Goal: Task Accomplishment & Management: Manage account settings

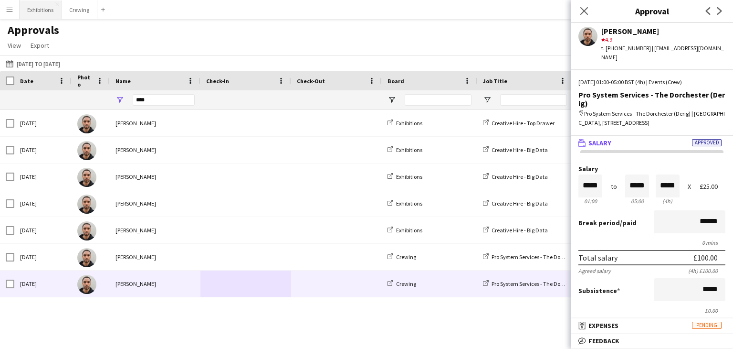
click at [42, 14] on button "Exhibitions Close" at bounding box center [41, 9] width 42 height 19
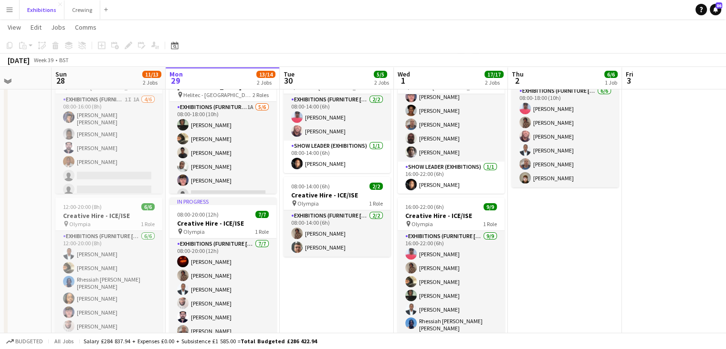
scroll to position [58, 0]
click at [321, 188] on span "08:00-14:00 (6h)" at bounding box center [310, 186] width 39 height 7
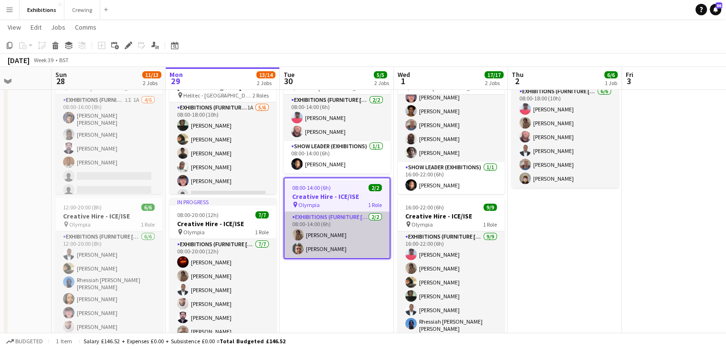
click at [345, 228] on app-card-role "Exhibitions (Furniture [PERSON_NAME]) [DATE] 08:00-14:00 (6h) [PERSON_NAME] [PE…" at bounding box center [337, 235] width 105 height 46
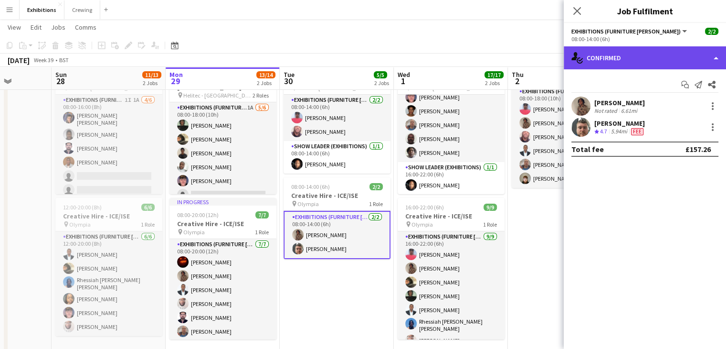
click at [655, 56] on div "single-neutral-actions-check-2 Confirmed" at bounding box center [645, 57] width 162 height 23
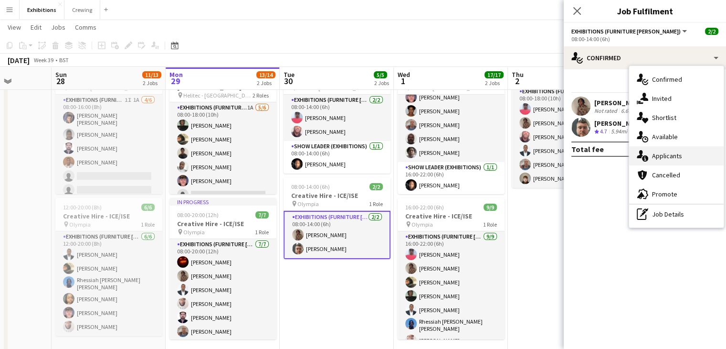
click at [670, 161] on div "single-neutral-actions-information Applicants" at bounding box center [676, 155] width 95 height 19
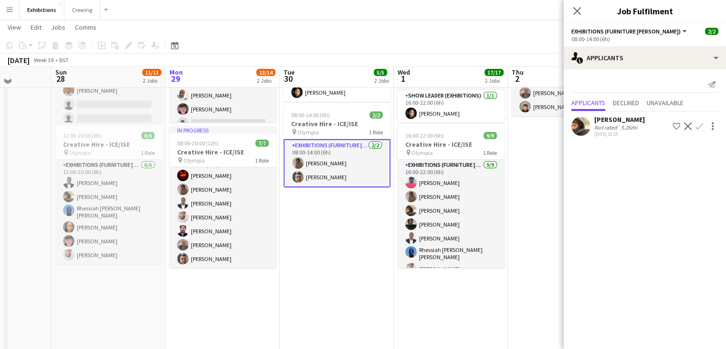
scroll to position [131, 0]
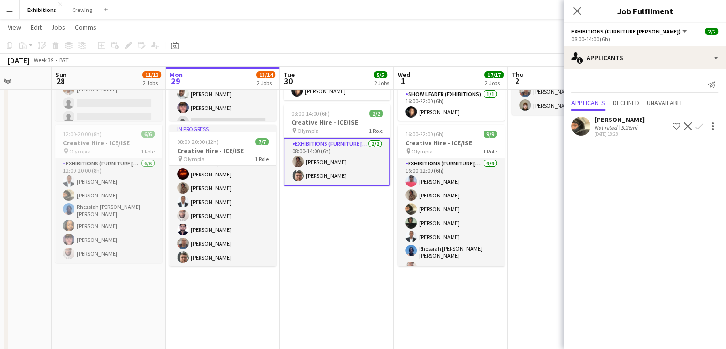
click at [348, 239] on app-date-cell "08:00-14:00 (6h) 3/3 Creative Hire - Helitec - [GEOGRAPHIC_DATA] pin Helitec - …" at bounding box center [337, 170] width 114 height 389
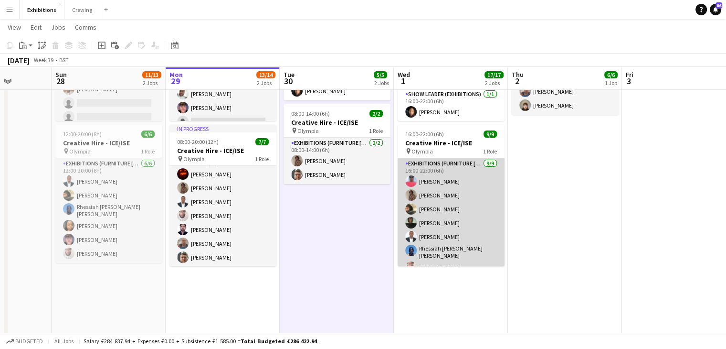
scroll to position [0, 0]
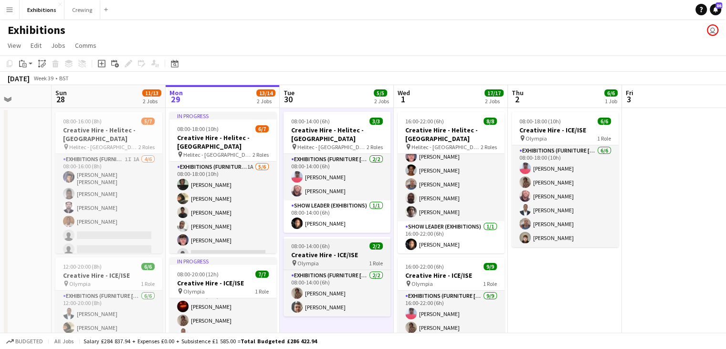
click at [346, 258] on h3 "Creative Hire - ICE/ISE" at bounding box center [337, 254] width 107 height 9
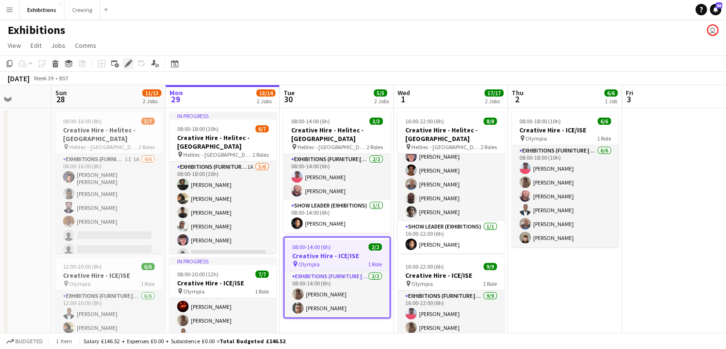
click at [128, 64] on icon at bounding box center [128, 63] width 5 height 5
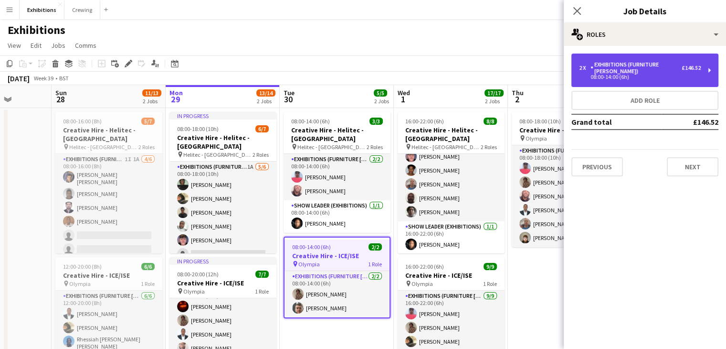
click at [629, 69] on div "Exhibitions (Furniture [PERSON_NAME])" at bounding box center [636, 67] width 91 height 13
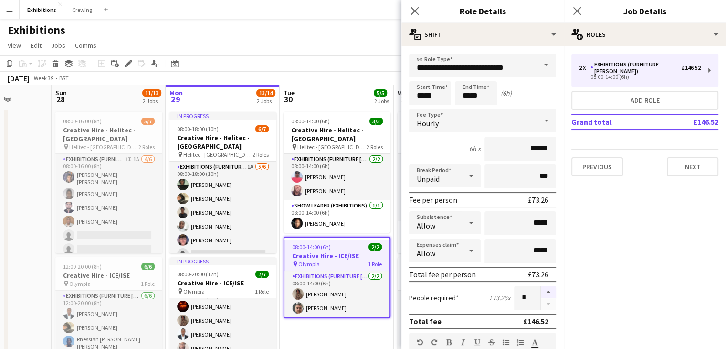
click at [541, 289] on button "button" at bounding box center [548, 292] width 15 height 12
type input "*"
click at [369, 63] on app-toolbar "Copy Paste Paste Ctrl+V Paste with crew Ctrl+Shift+V Paste linked Job [GEOGRAPH…" at bounding box center [363, 63] width 726 height 16
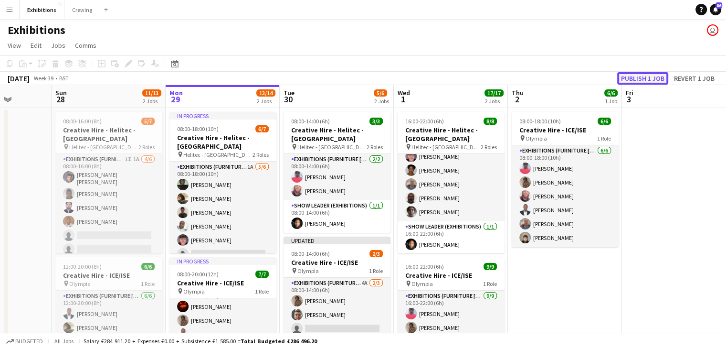
click at [642, 76] on button "Publish 1 job" at bounding box center [642, 78] width 51 height 12
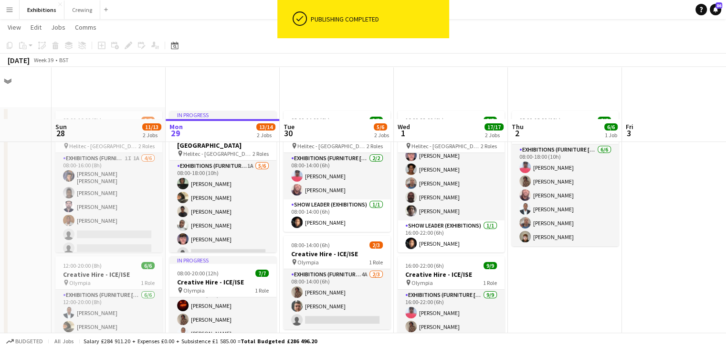
scroll to position [75, 0]
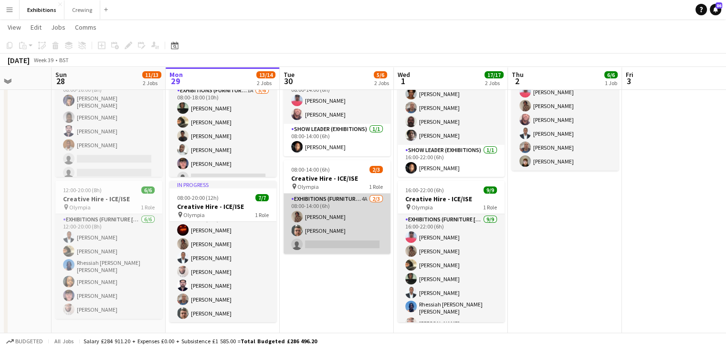
click at [351, 237] on app-card-role "Exhibitions (Furniture [PERSON_NAME]) 4A [DATE] 08:00-14:00 (6h) [PERSON_NAME] …" at bounding box center [337, 223] width 107 height 60
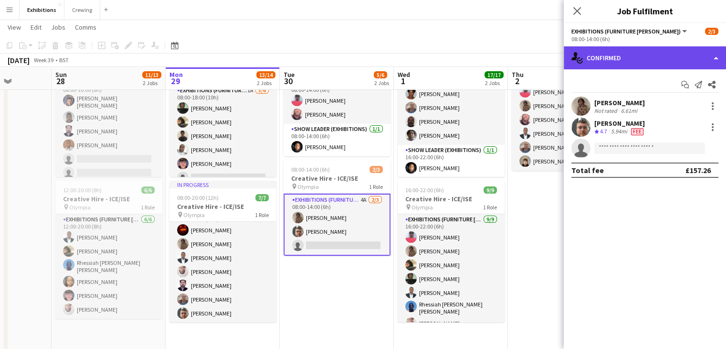
click at [650, 64] on div "single-neutral-actions-check-2 Confirmed" at bounding box center [645, 57] width 162 height 23
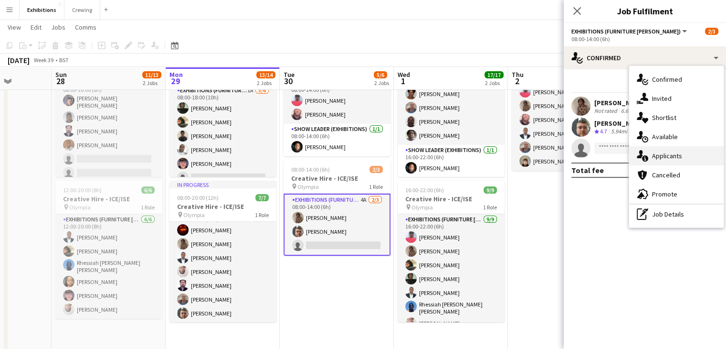
click at [688, 159] on div "single-neutral-actions-information Applicants" at bounding box center [676, 155] width 95 height 19
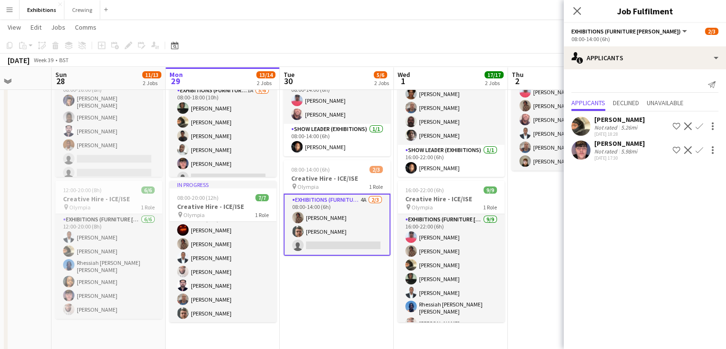
click at [699, 146] on app-icon "Confirm" at bounding box center [700, 150] width 8 height 8
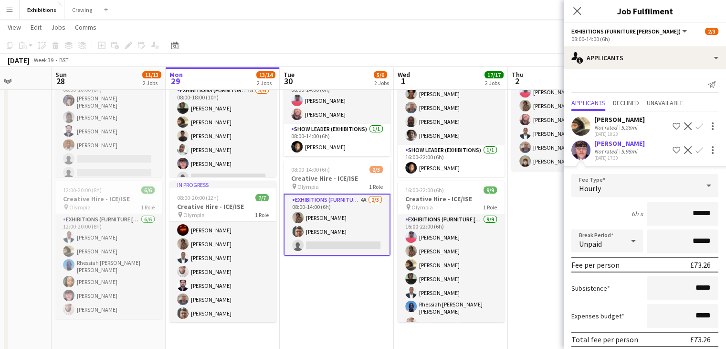
scroll to position [37, 0]
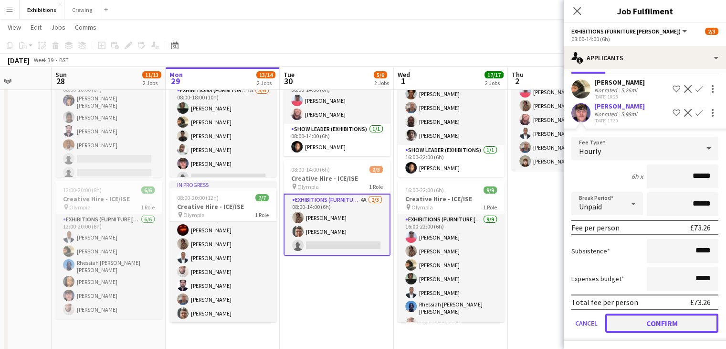
click at [657, 324] on button "Confirm" at bounding box center [661, 322] width 113 height 19
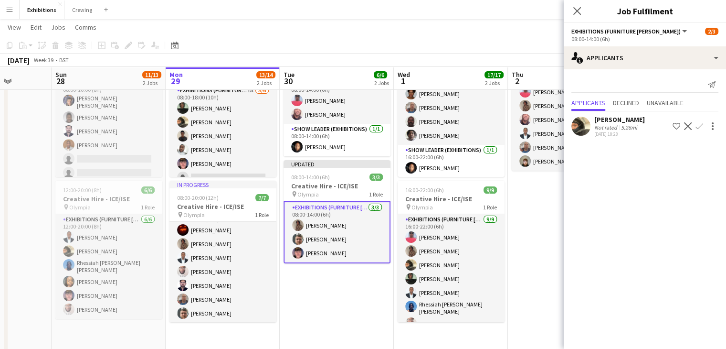
scroll to position [0, 0]
click at [339, 284] on app-date-cell "08:00-14:00 (6h) 3/3 Creative Hire - Helitec - [GEOGRAPHIC_DATA] pin Helitec - …" at bounding box center [337, 226] width 114 height 389
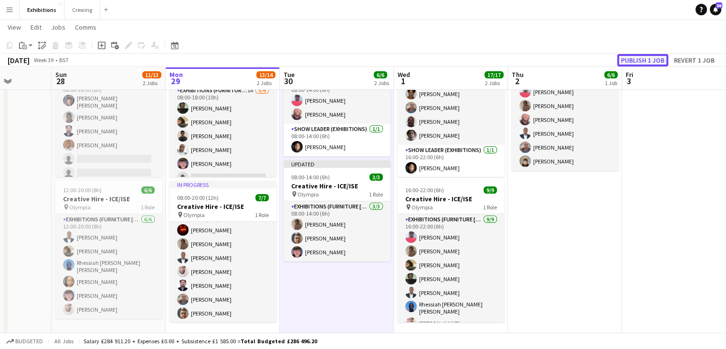
click at [640, 60] on button "Publish 1 job" at bounding box center [642, 60] width 51 height 12
